Goal: Find specific page/section: Find specific page/section

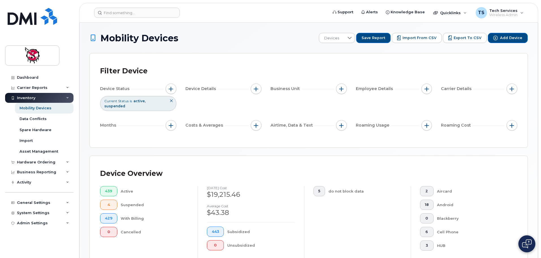
scroll to position [141, 0]
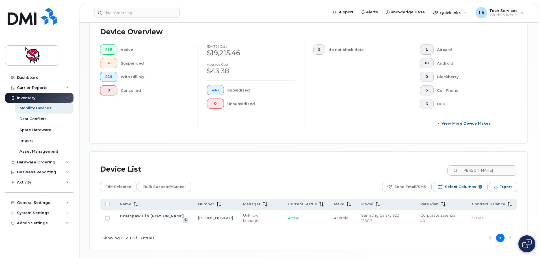
click at [405, 167] on div "Device List [PERSON_NAME]" at bounding box center [309, 169] width 418 height 15
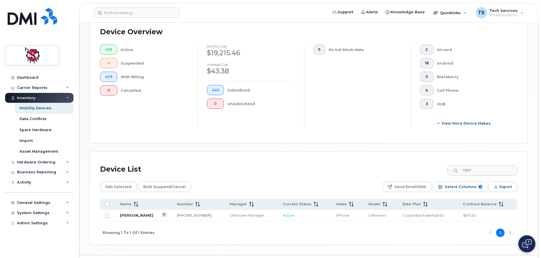
type input "7867"
click at [132, 213] on link "Thomas Snow" at bounding box center [136, 215] width 33 height 5
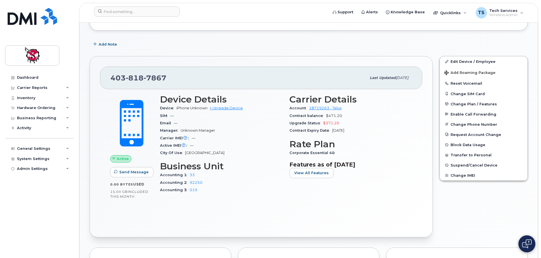
scroll to position [113, 0]
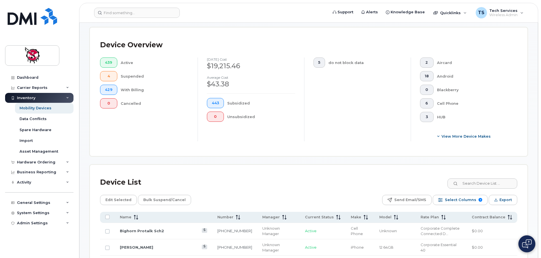
scroll to position [131, 0]
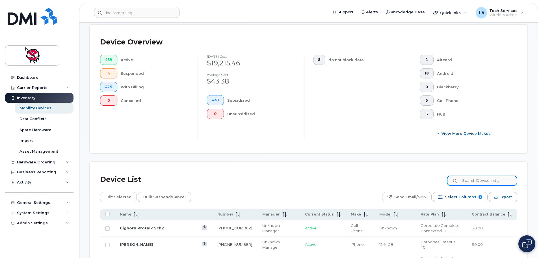
click at [480, 175] on input at bounding box center [482, 180] width 70 height 10
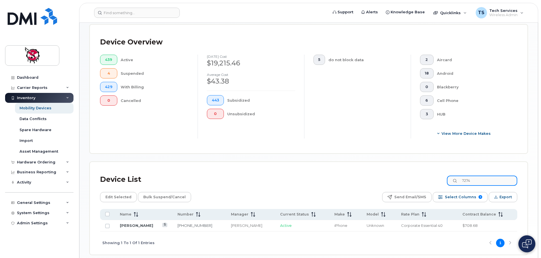
drag, startPoint x: 483, startPoint y: 173, endPoint x: 425, endPoint y: 175, distance: 57.7
click at [425, 175] on div "Device List 7274" at bounding box center [309, 179] width 418 height 15
type input "3553"
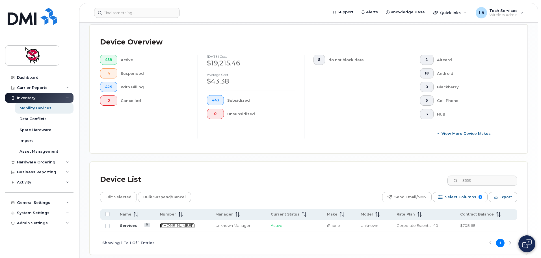
click at [180, 223] on link "[PHONE_NUMBER]" at bounding box center [177, 225] width 35 height 5
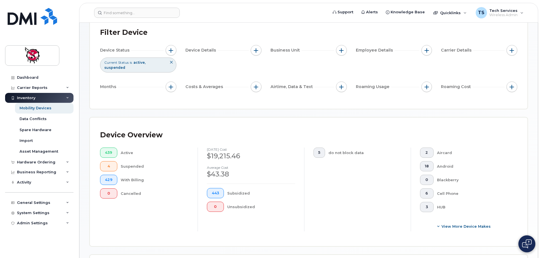
scroll to position [152, 0]
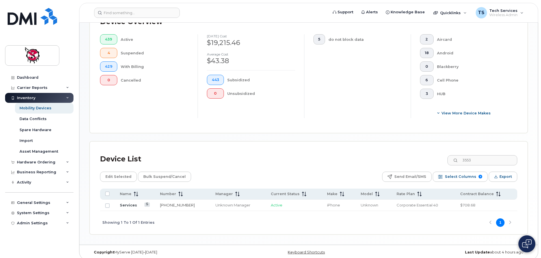
click at [169, 203] on link "[PHONE_NUMBER]" at bounding box center [177, 205] width 35 height 5
drag, startPoint x: 485, startPoint y: 158, endPoint x: 405, endPoint y: 154, distance: 80.7
click at [405, 154] on div "Device List 3553" at bounding box center [309, 159] width 418 height 15
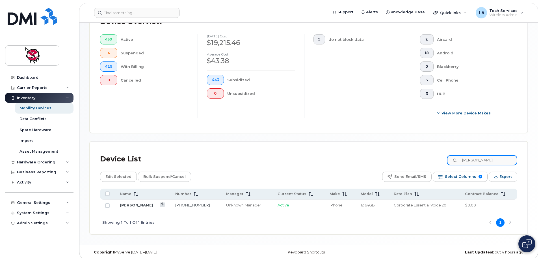
type input "rolan"
click at [130, 203] on link "Rolanda Labelle" at bounding box center [136, 205] width 33 height 5
